Goal: Obtain resource: Obtain resource

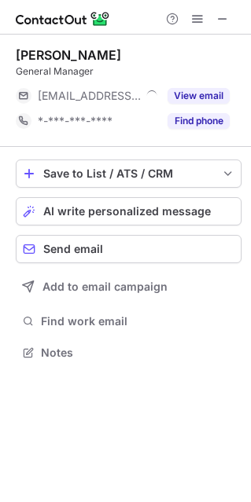
scroll to position [341, 251]
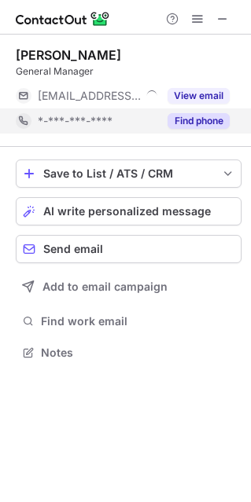
click at [210, 125] on button "Find phone" at bounding box center [198, 121] width 62 height 16
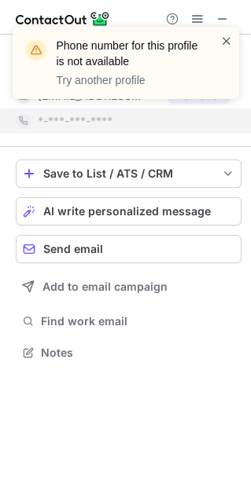
click at [228, 39] on span at bounding box center [226, 41] width 13 height 16
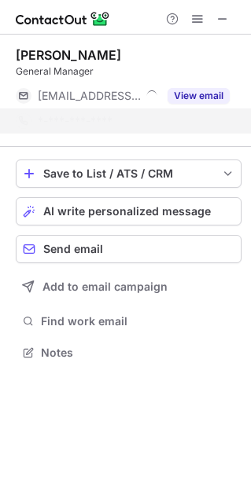
click at [226, 95] on div "Phone number for this profile is not available Try another profile Bruce Xie Ge…" at bounding box center [125, 251] width 251 height 502
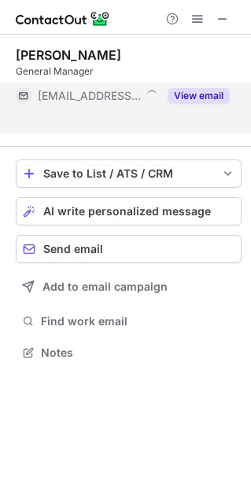
scroll to position [316, 251]
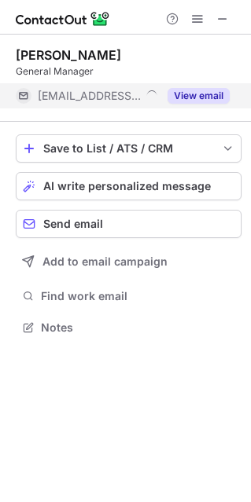
click at [223, 95] on button "View email" at bounding box center [198, 96] width 62 height 16
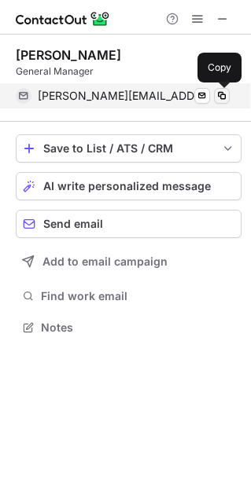
click at [222, 94] on span at bounding box center [221, 96] width 13 height 13
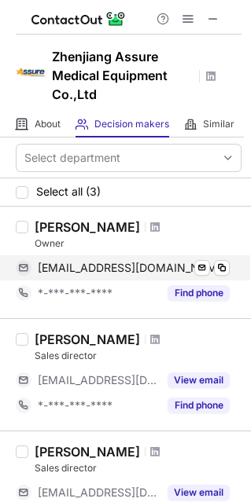
scroll to position [87, 0]
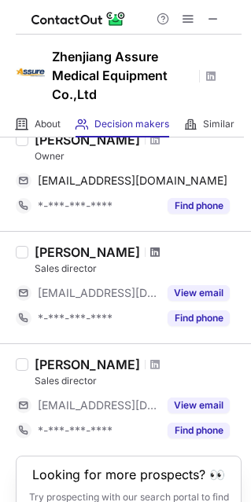
click at [150, 247] on span at bounding box center [154, 252] width 9 height 13
click at [150, 364] on span at bounding box center [154, 364] width 9 height 13
click at [209, 17] on span at bounding box center [213, 19] width 13 height 13
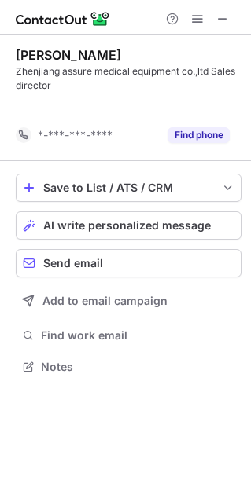
scroll to position [330, 251]
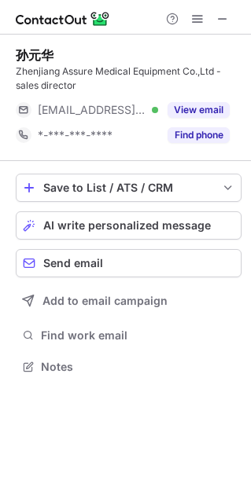
scroll to position [355, 251]
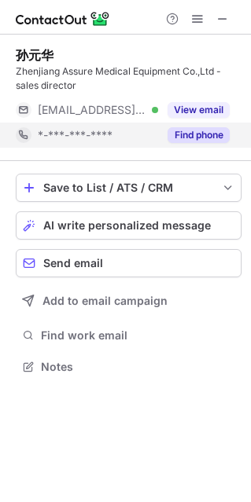
click at [192, 141] on button "Find phone" at bounding box center [198, 135] width 62 height 16
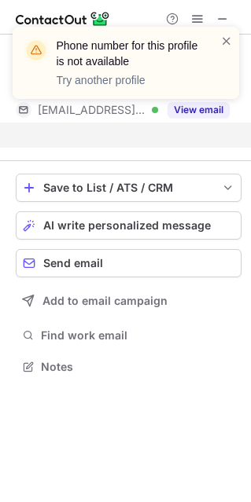
scroll to position [330, 251]
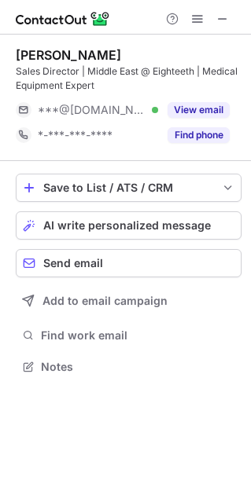
scroll to position [355, 251]
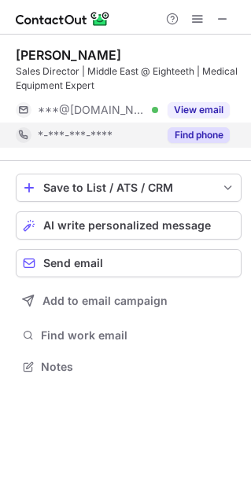
click at [208, 136] on button "Find phone" at bounding box center [198, 135] width 62 height 16
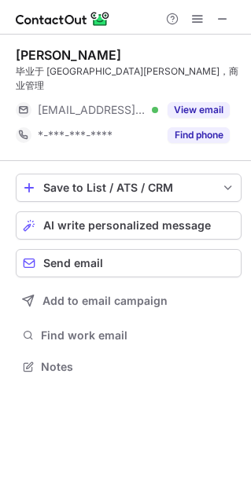
scroll to position [341, 251]
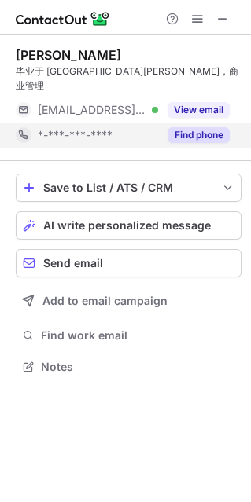
click at [211, 127] on button "Find phone" at bounding box center [198, 135] width 62 height 16
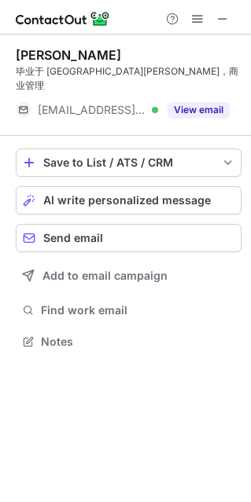
scroll to position [316, 251]
click at [223, 18] on span at bounding box center [222, 19] width 13 height 13
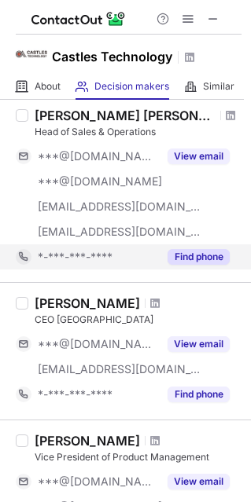
scroll to position [436, 0]
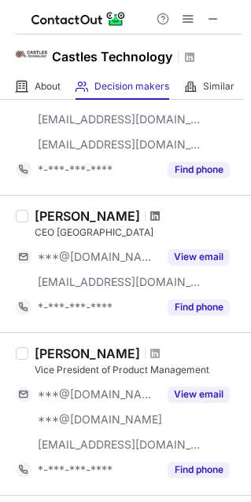
click at [150, 212] on span at bounding box center [154, 216] width 9 height 13
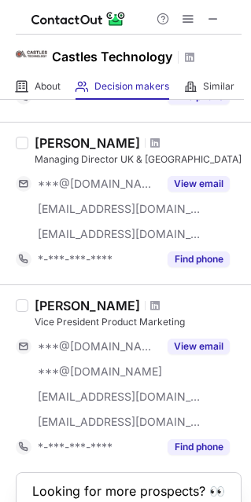
scroll to position [1308, 0]
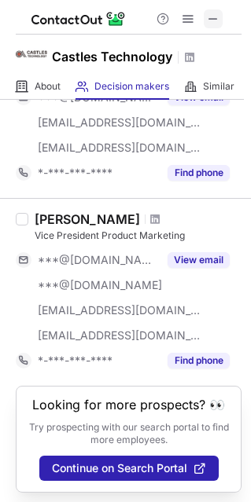
click at [210, 24] on span at bounding box center [213, 19] width 13 height 13
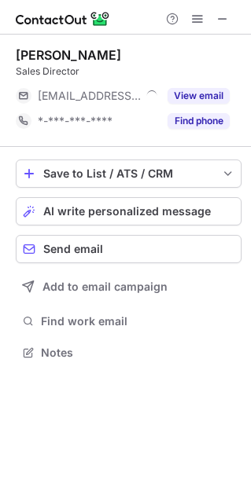
scroll to position [341, 251]
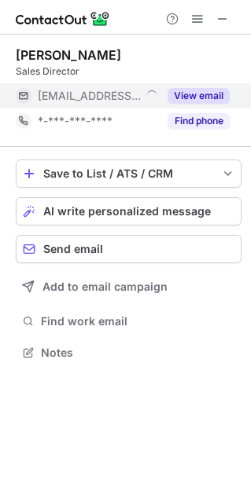
click at [200, 98] on button "View email" at bounding box center [198, 96] width 62 height 16
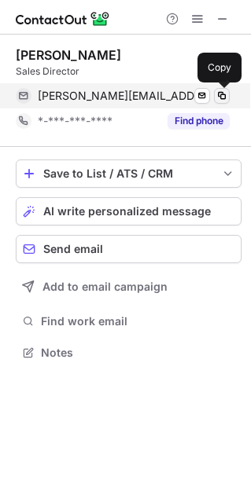
click at [218, 97] on span at bounding box center [221, 96] width 13 height 13
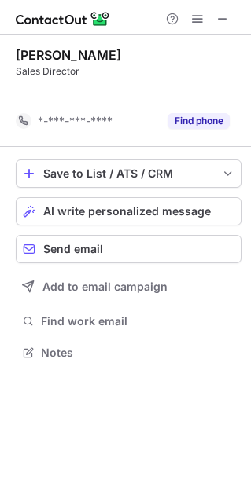
scroll to position [316, 251]
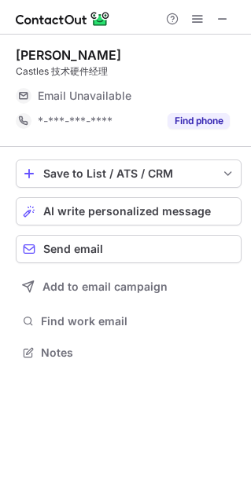
scroll to position [341, 251]
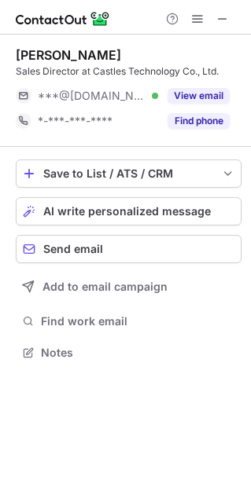
scroll to position [341, 251]
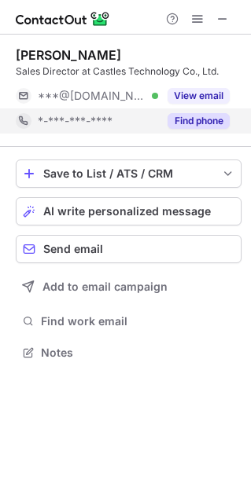
click at [199, 125] on button "Find phone" at bounding box center [198, 121] width 62 height 16
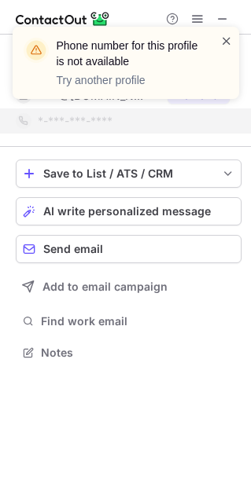
click at [221, 43] on span at bounding box center [226, 41] width 13 height 16
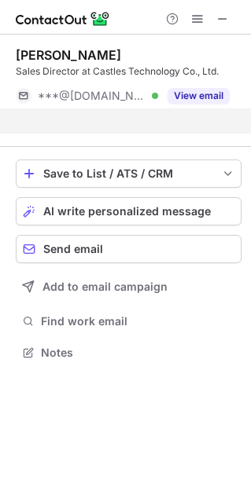
scroll to position [316, 251]
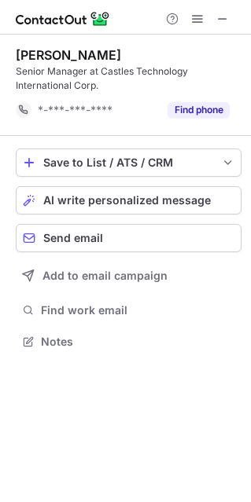
scroll to position [330, 251]
click at [219, 24] on span at bounding box center [222, 19] width 13 height 13
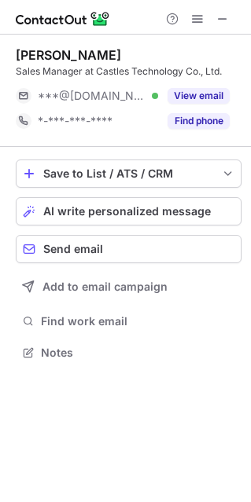
scroll to position [341, 251]
click at [226, 17] on span at bounding box center [222, 19] width 13 height 13
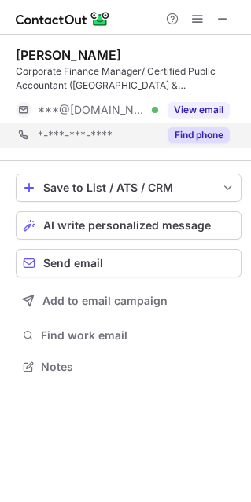
scroll to position [355, 251]
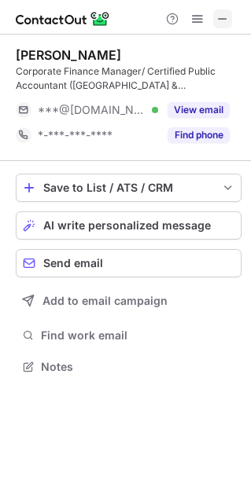
click at [222, 20] on span at bounding box center [222, 19] width 13 height 13
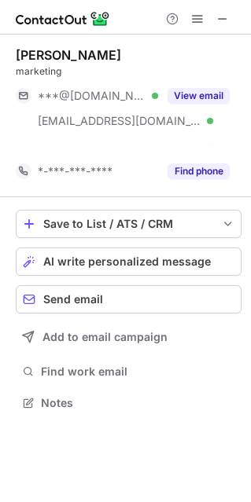
scroll to position [366, 251]
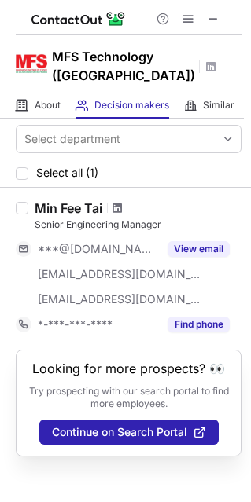
click at [120, 211] on span at bounding box center [116, 208] width 9 height 13
click at [217, 17] on span at bounding box center [213, 19] width 13 height 13
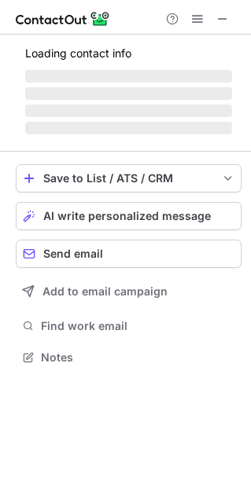
scroll to position [366, 251]
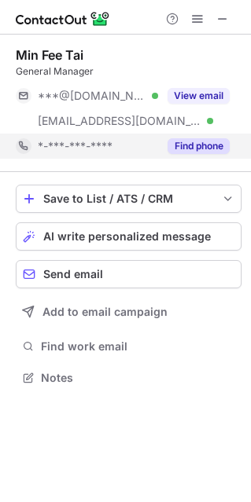
click at [211, 145] on button "Find phone" at bounding box center [198, 146] width 62 height 16
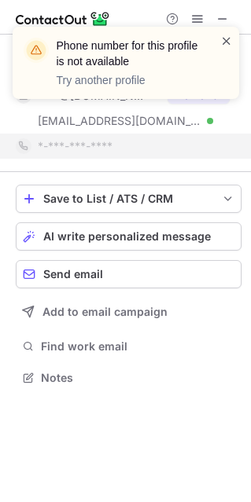
click at [228, 39] on span at bounding box center [226, 41] width 13 height 16
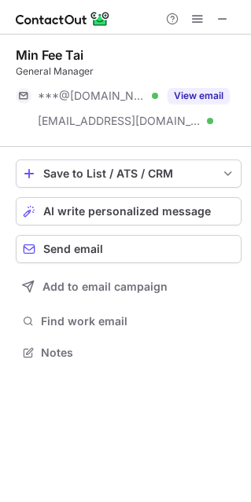
scroll to position [341, 251]
click at [225, 24] on span at bounding box center [222, 19] width 13 height 13
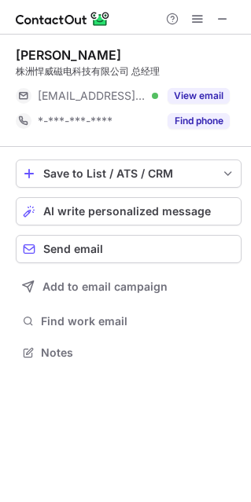
scroll to position [341, 251]
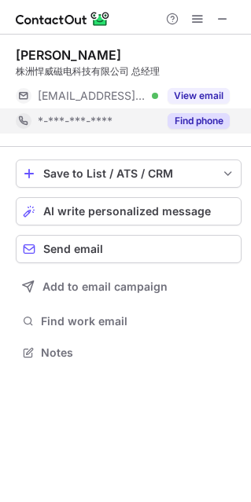
click at [215, 126] on button "Find phone" at bounding box center [198, 121] width 62 height 16
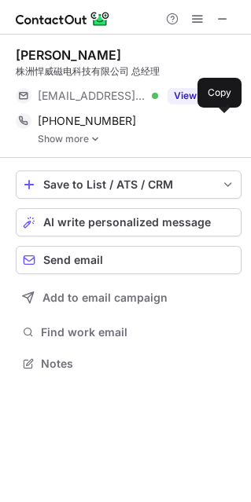
scroll to position [352, 251]
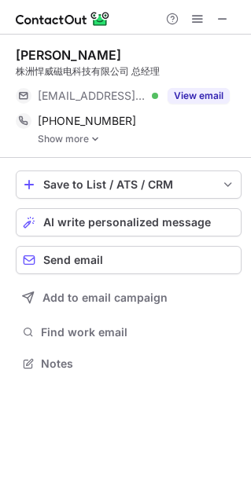
click at [89, 136] on link "Show more" at bounding box center [140, 139] width 204 height 11
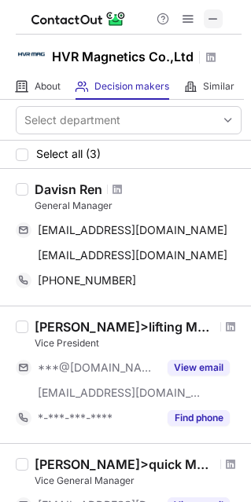
click at [207, 23] on span at bounding box center [213, 19] width 13 height 13
